Goal: Find specific page/section: Find specific page/section

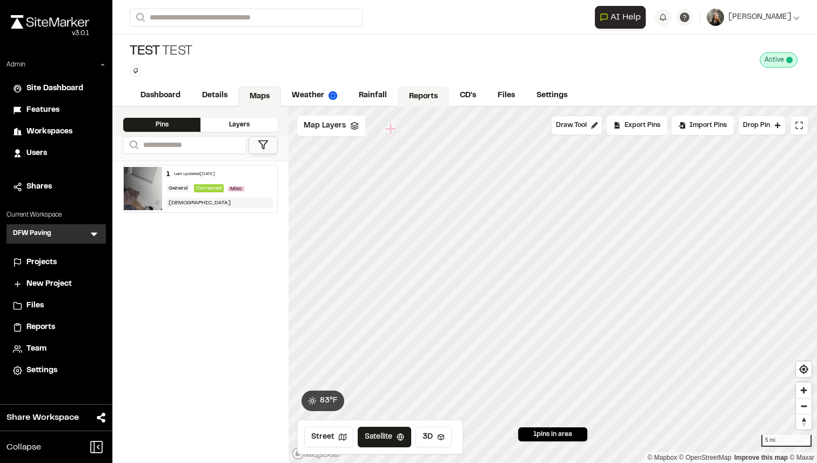
click at [430, 97] on link "Reports" at bounding box center [423, 96] width 51 height 21
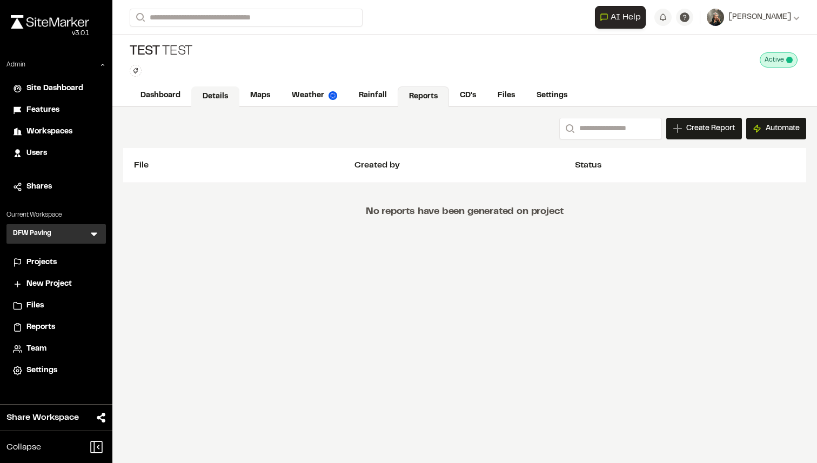
click at [219, 95] on link "Details" at bounding box center [215, 96] width 48 height 21
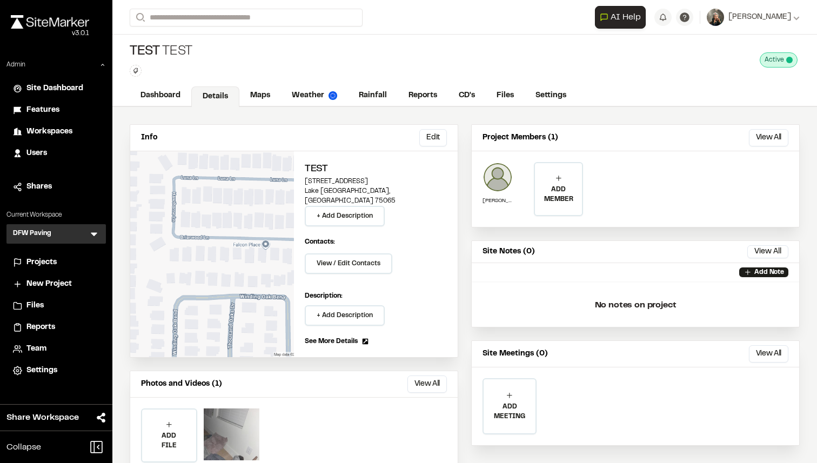
click at [257, 425] on div at bounding box center [232, 435] width 56 height 52
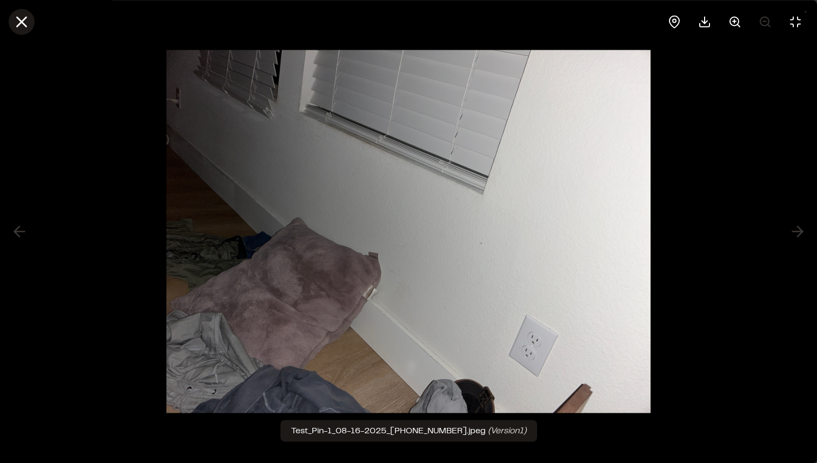
click at [22, 18] on icon at bounding box center [21, 21] width 18 height 18
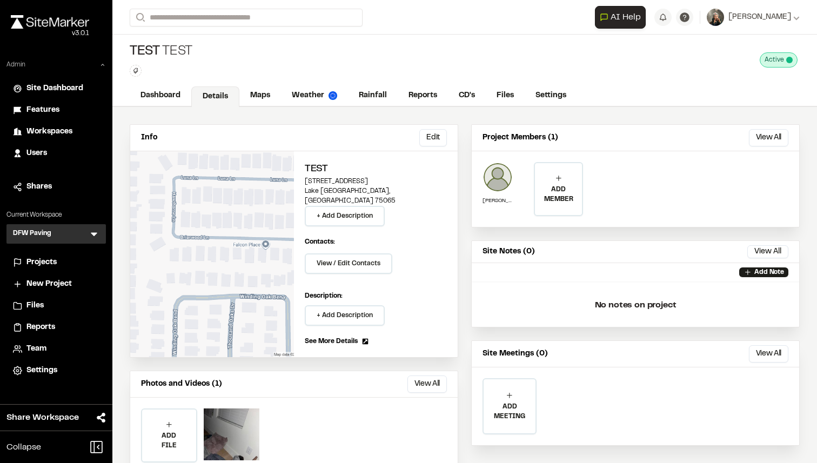
click at [63, 64] on div "Admin" at bounding box center [55, 67] width 99 height 14
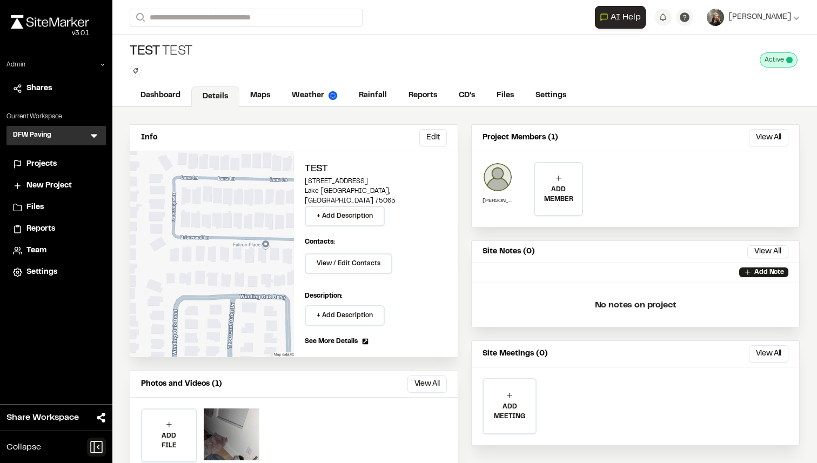
click at [96, 448] on icon at bounding box center [96, 447] width 19 height 19
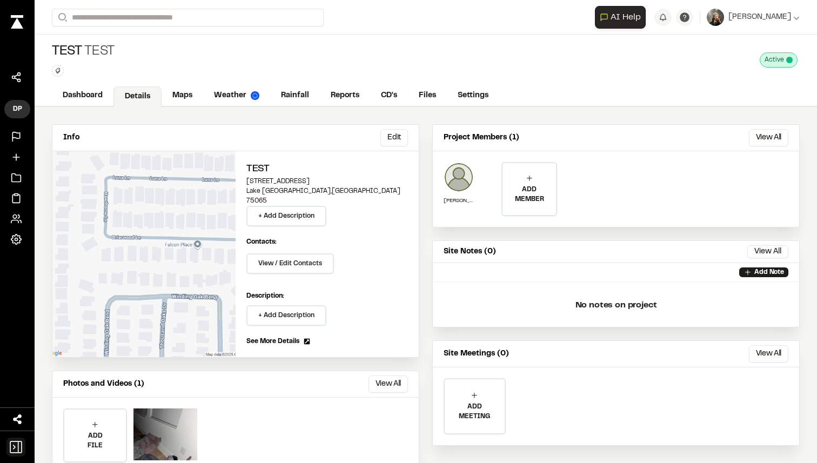
click at [13, 442] on icon at bounding box center [15, 447] width 19 height 19
